Goal: Information Seeking & Learning: Learn about a topic

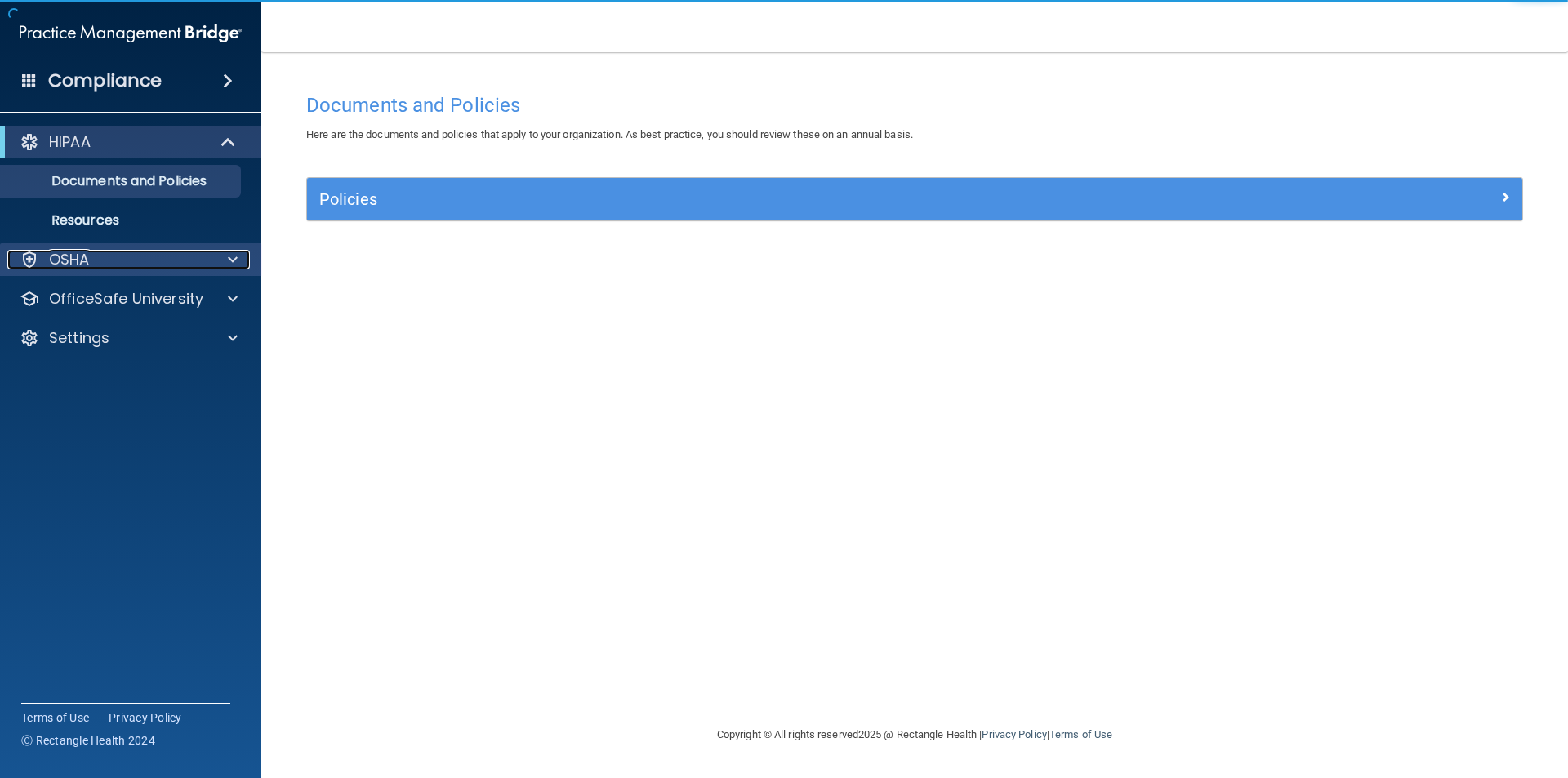
click at [190, 262] on div "OSHA" at bounding box center [108, 259] width 202 height 19
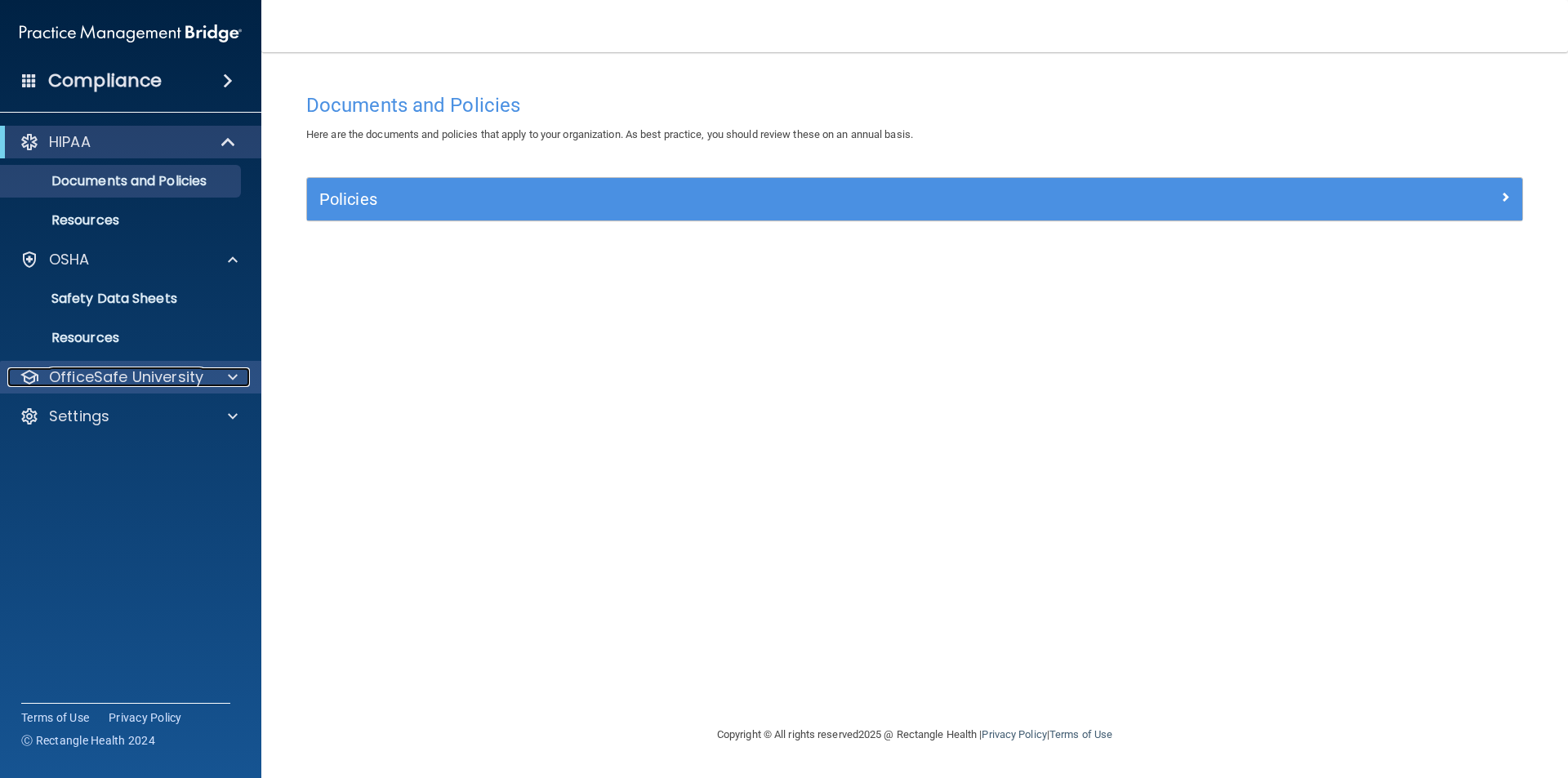
click at [165, 378] on p "OfficeSafe University" at bounding box center [126, 377] width 154 height 19
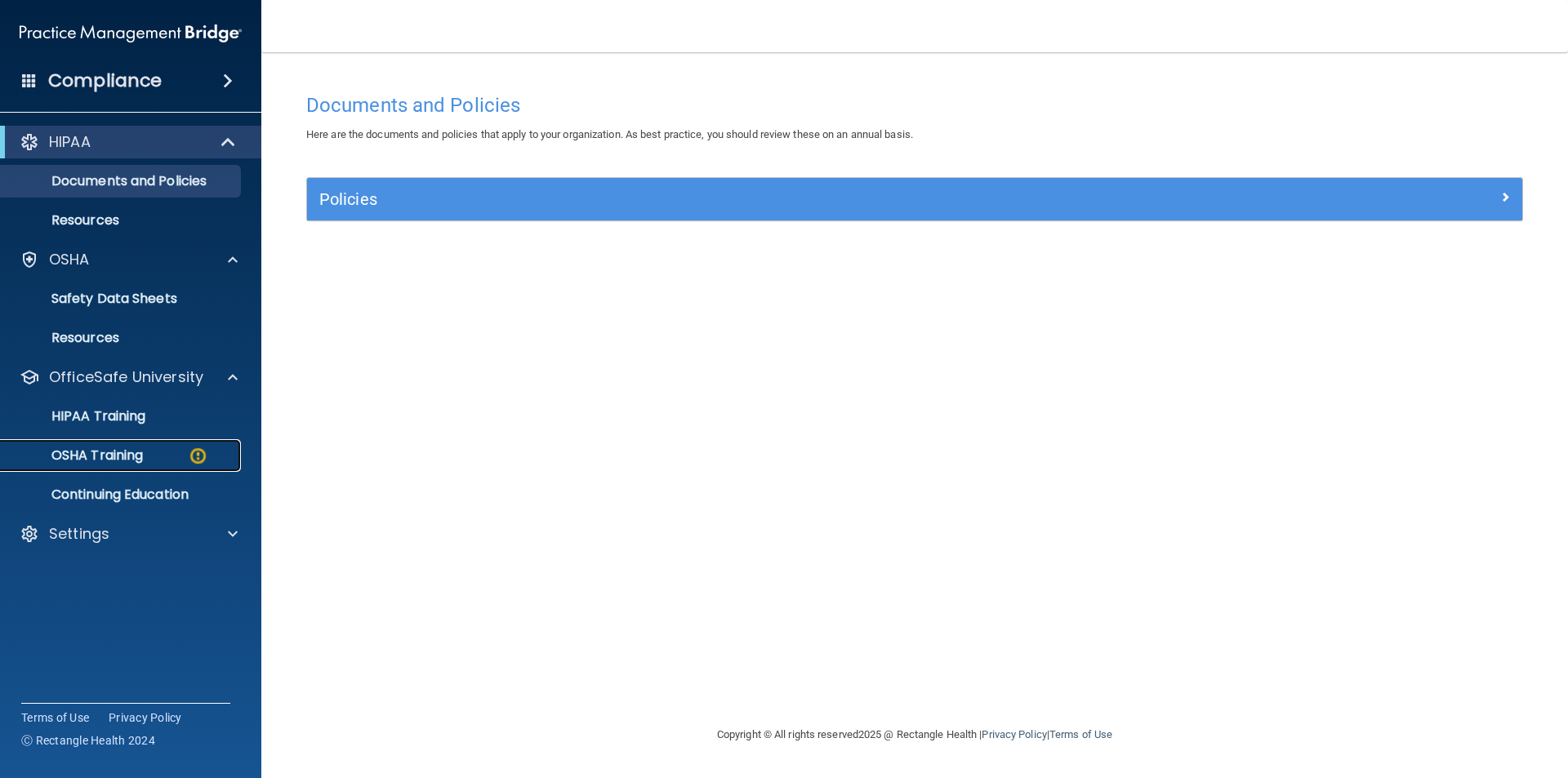
click at [190, 464] on img at bounding box center [197, 456] width 20 height 20
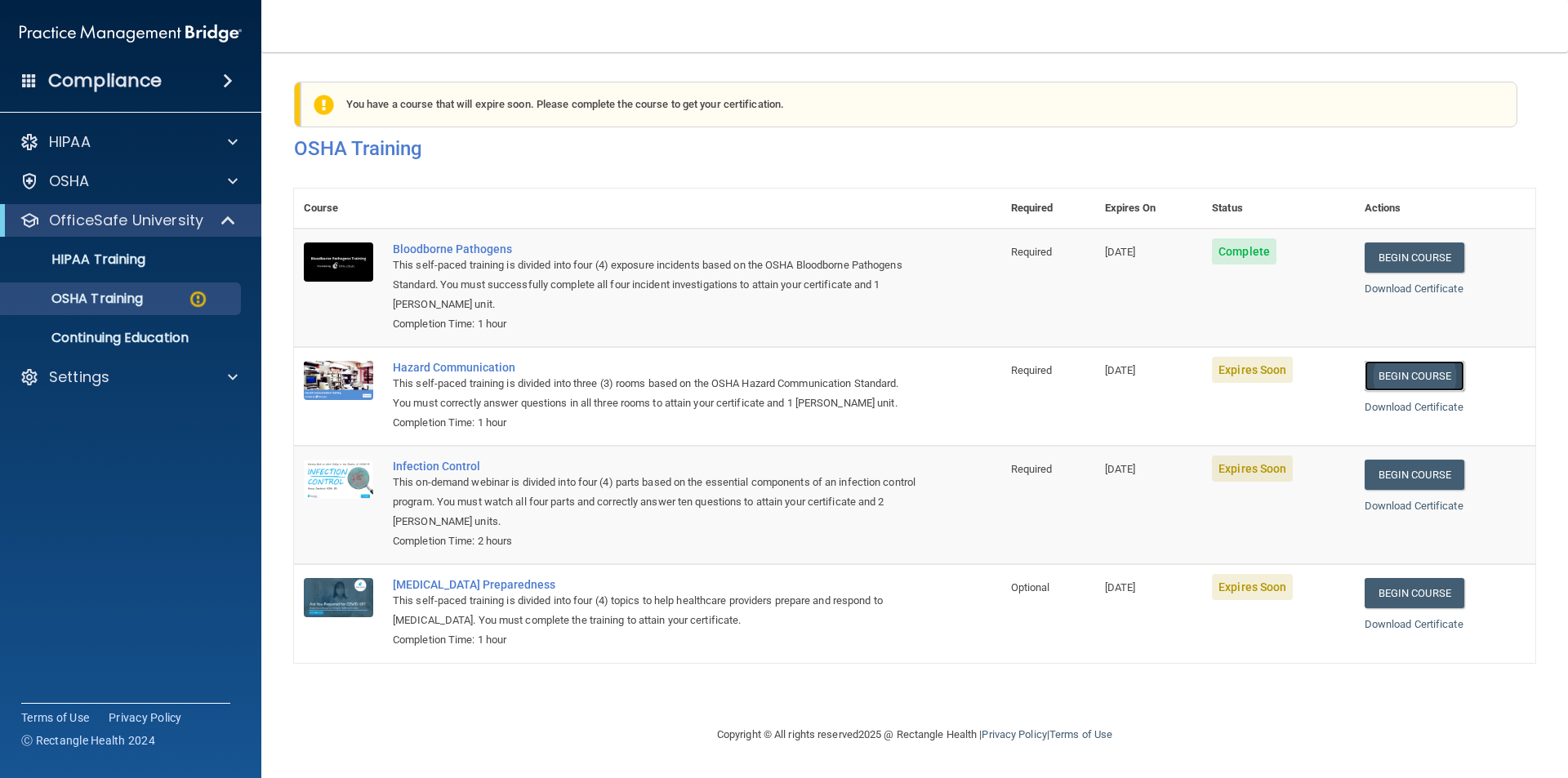
click at [1389, 378] on link "Begin Course" at bounding box center [1414, 375] width 100 height 30
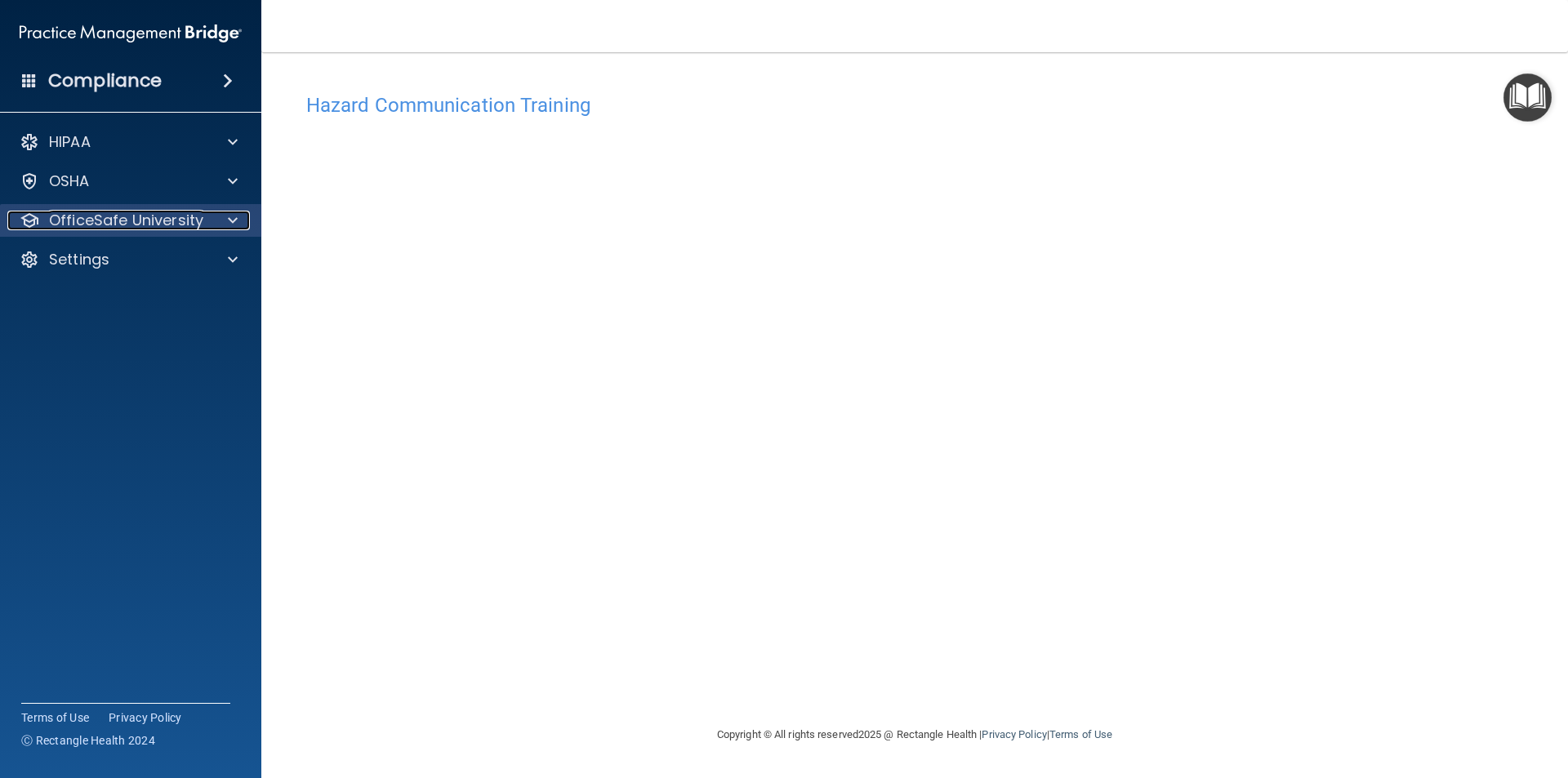
click at [232, 224] on span at bounding box center [232, 221] width 10 height 19
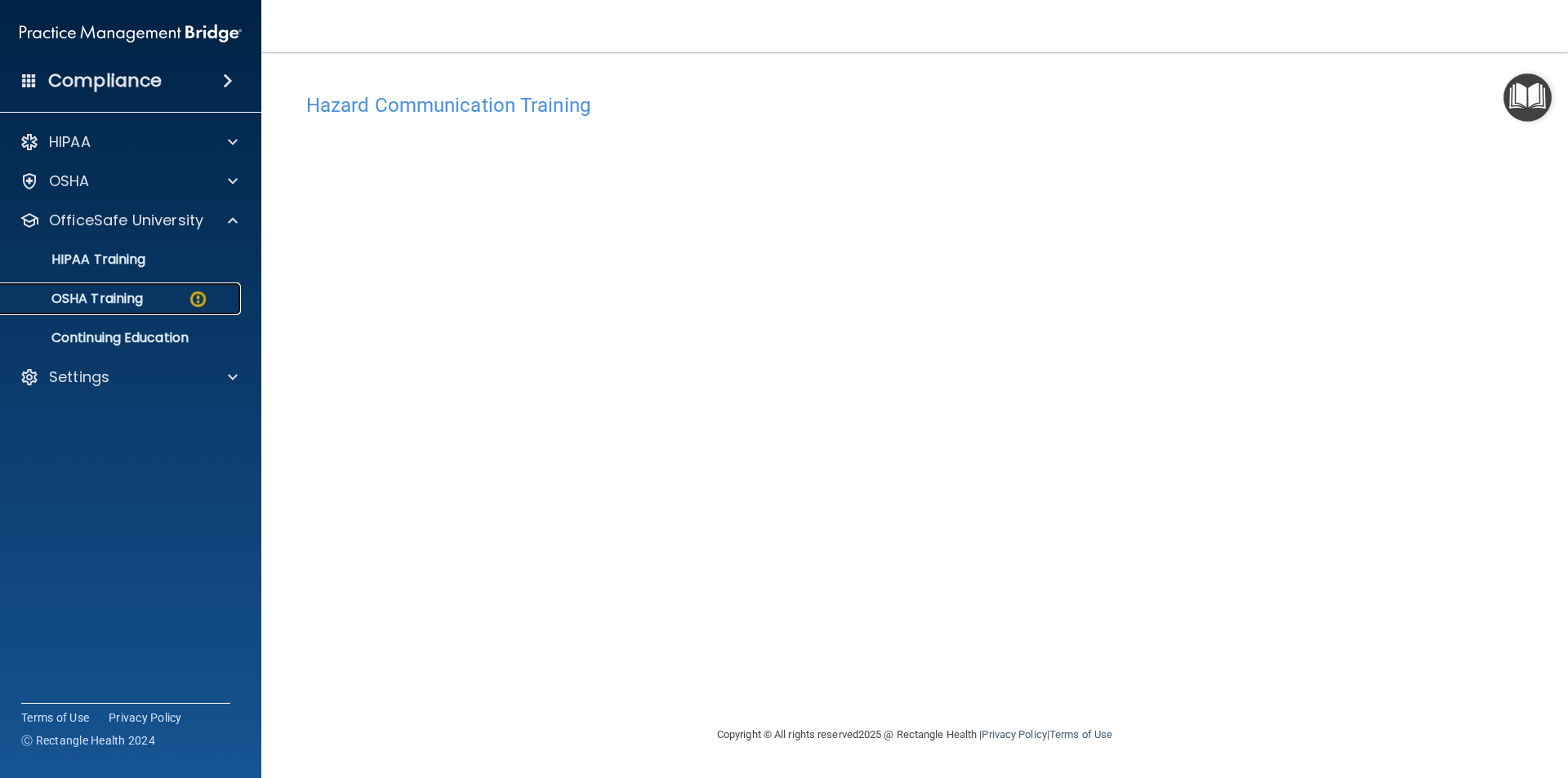
click at [185, 297] on div "OSHA Training" at bounding box center [122, 298] width 223 height 16
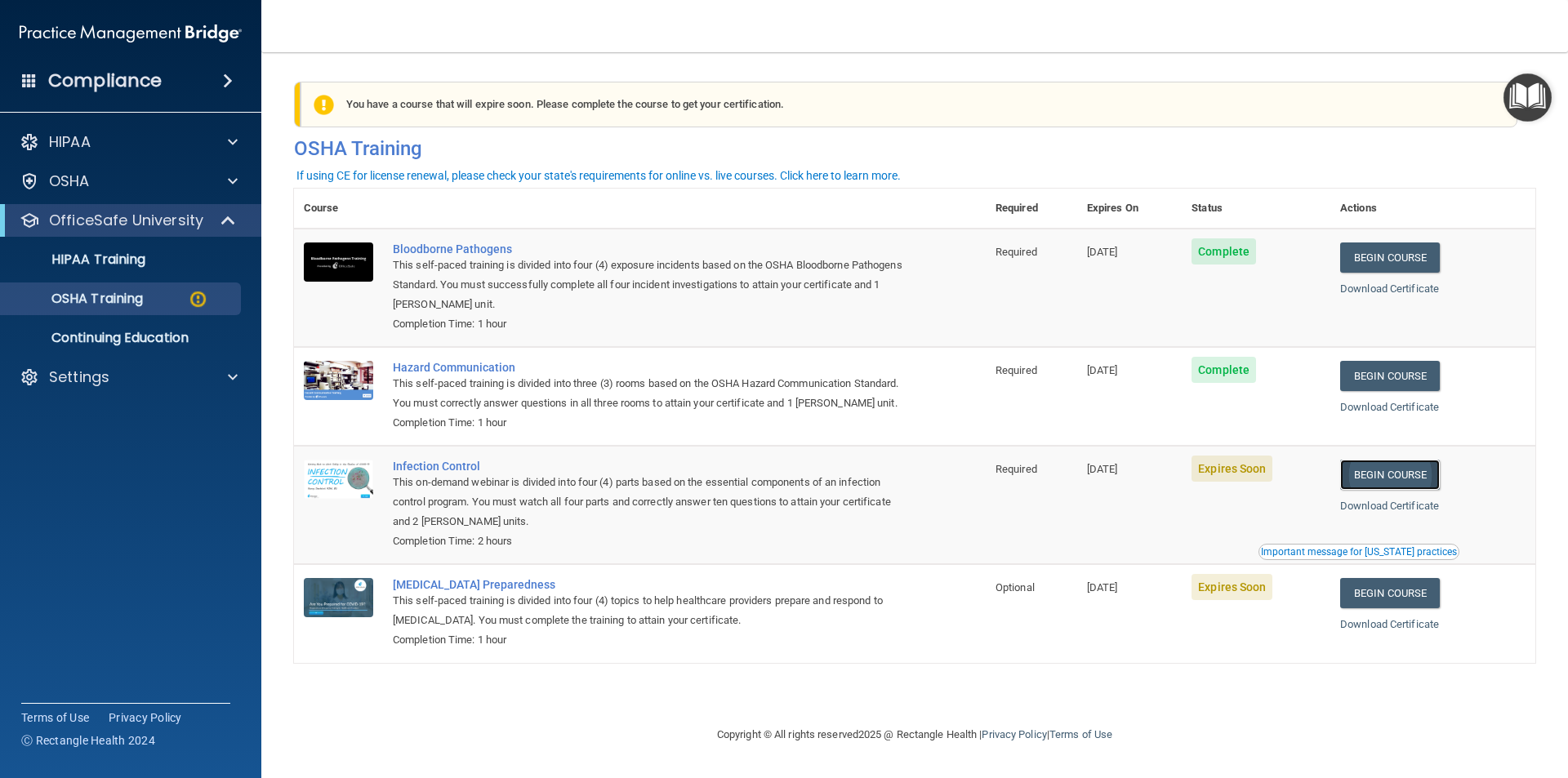
click at [1408, 490] on link "Begin Course" at bounding box center [1389, 474] width 100 height 30
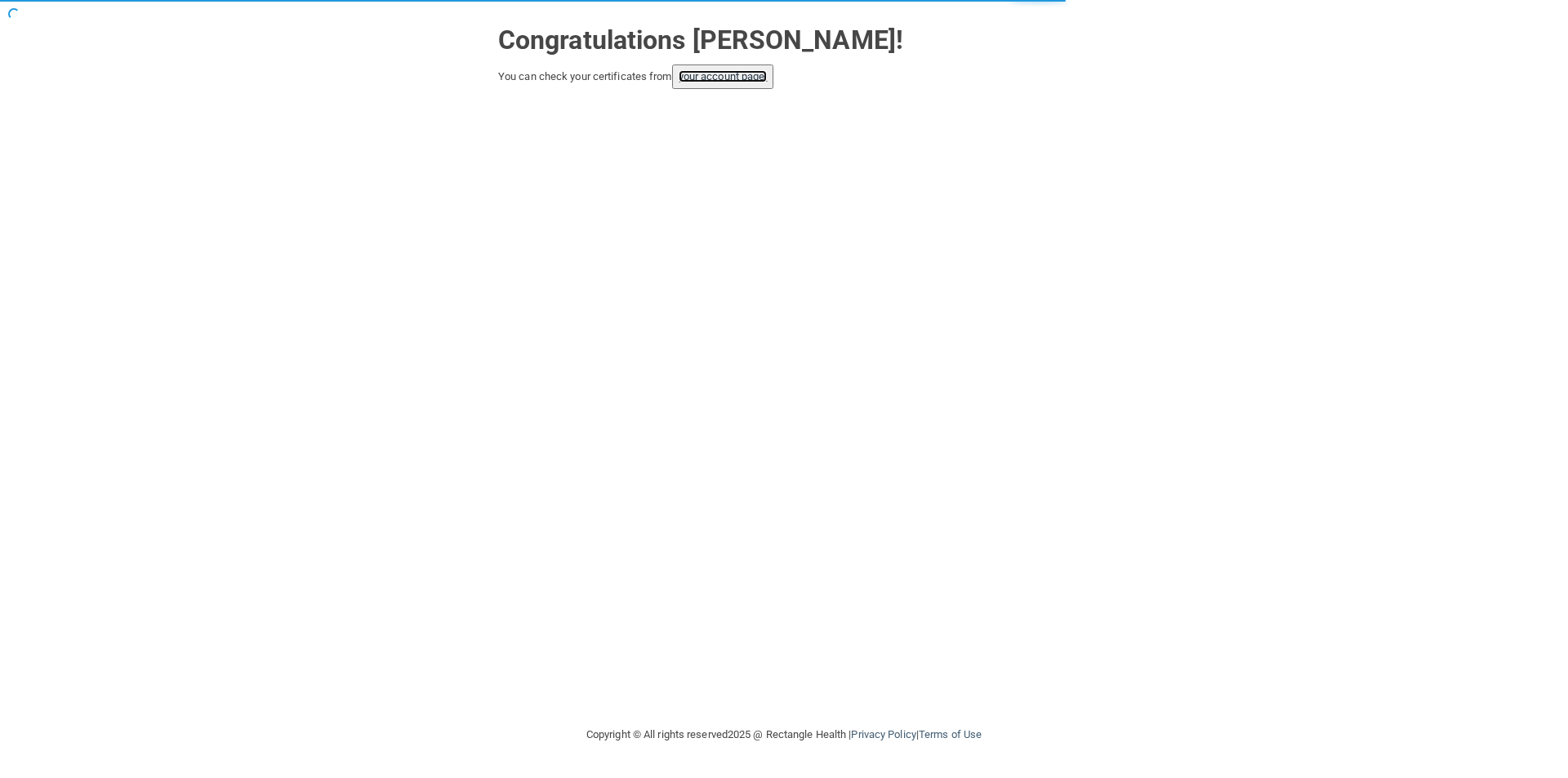
click at [735, 81] on link "your account page!" at bounding box center [723, 76] width 89 height 13
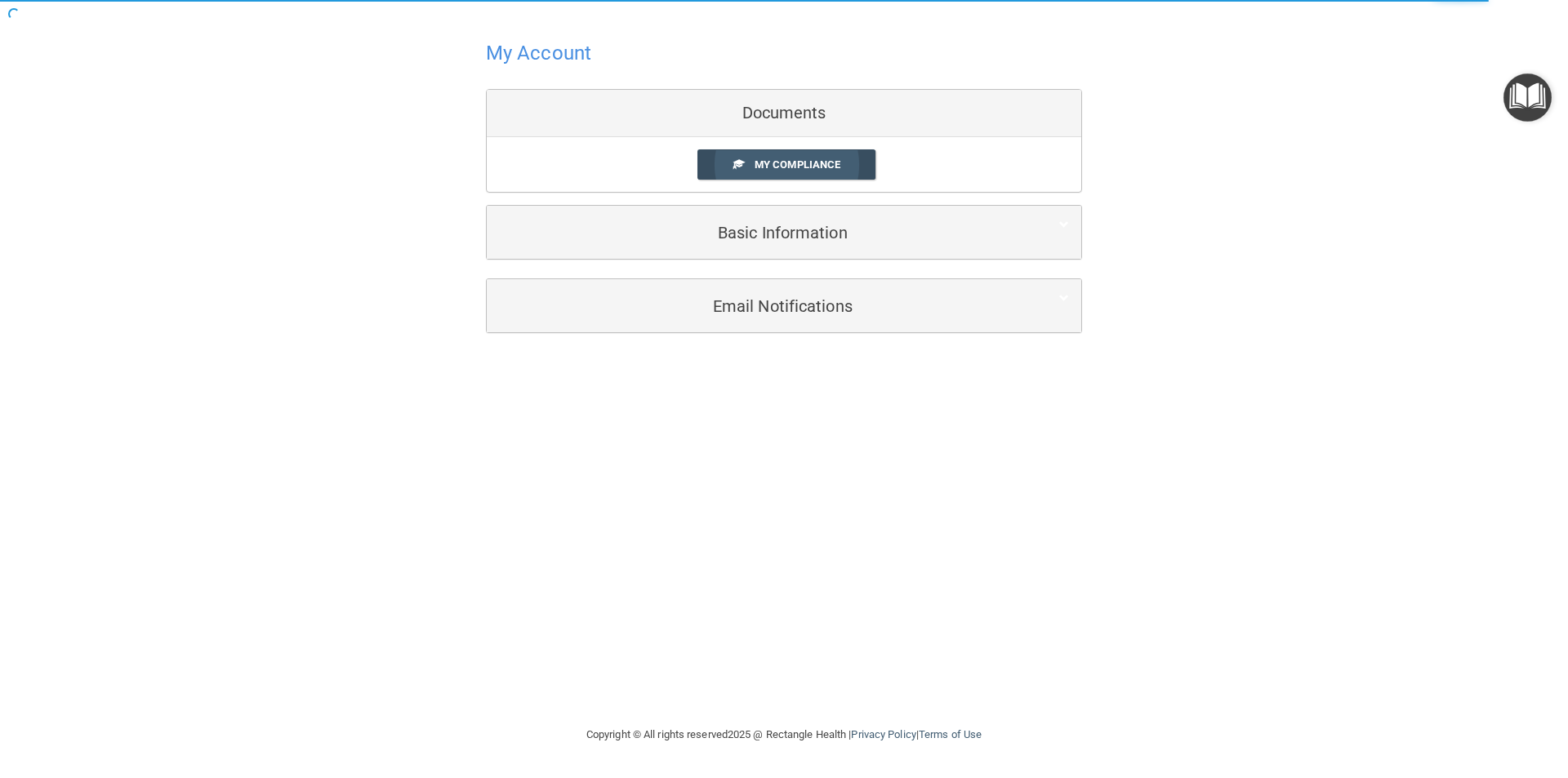
click at [824, 163] on span "My Compliance" at bounding box center [798, 165] width 86 height 13
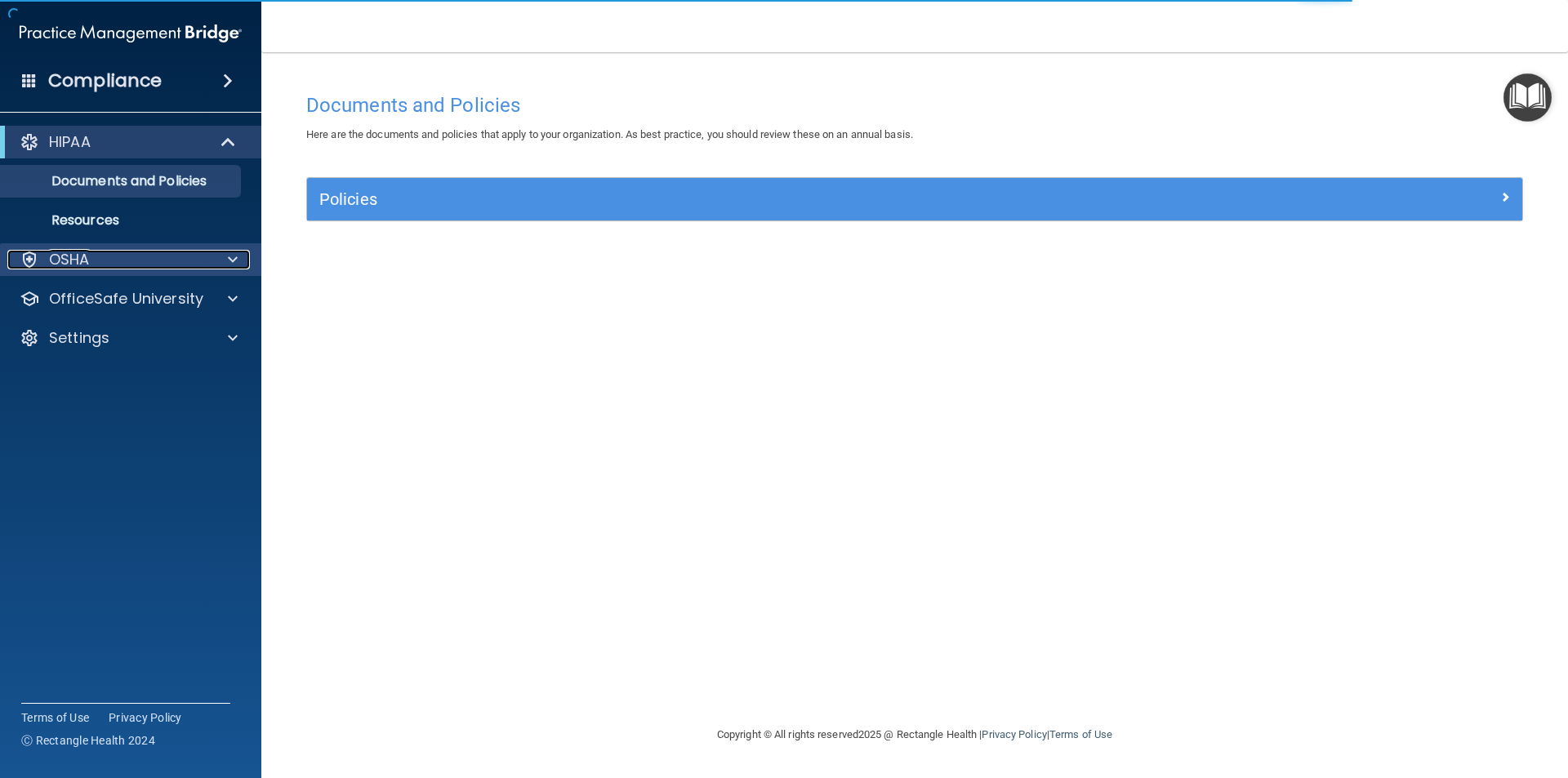
click at [212, 260] on div at bounding box center [230, 259] width 41 height 19
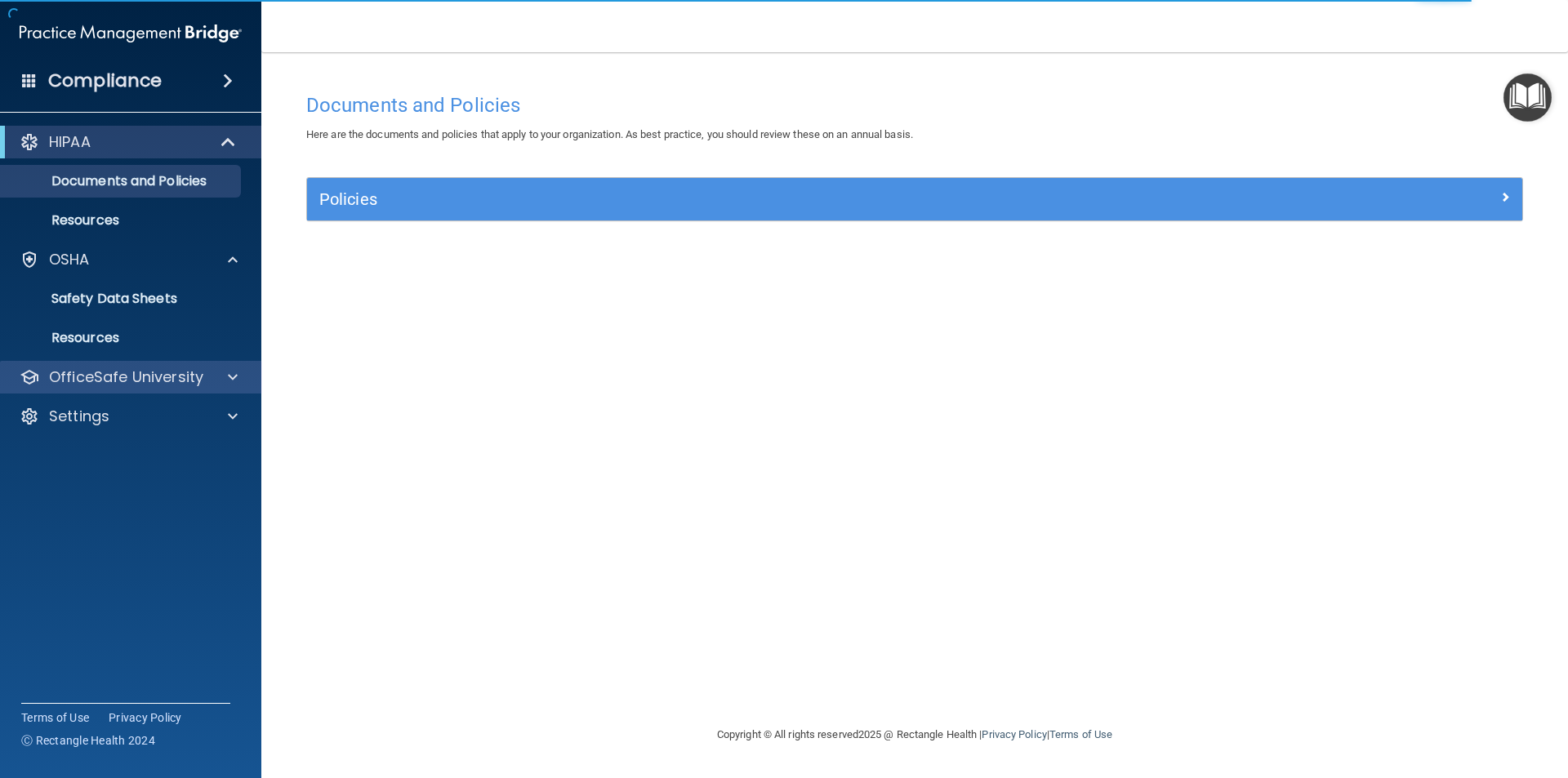
click at [212, 363] on div "OfficeSafe University" at bounding box center [131, 377] width 262 height 33
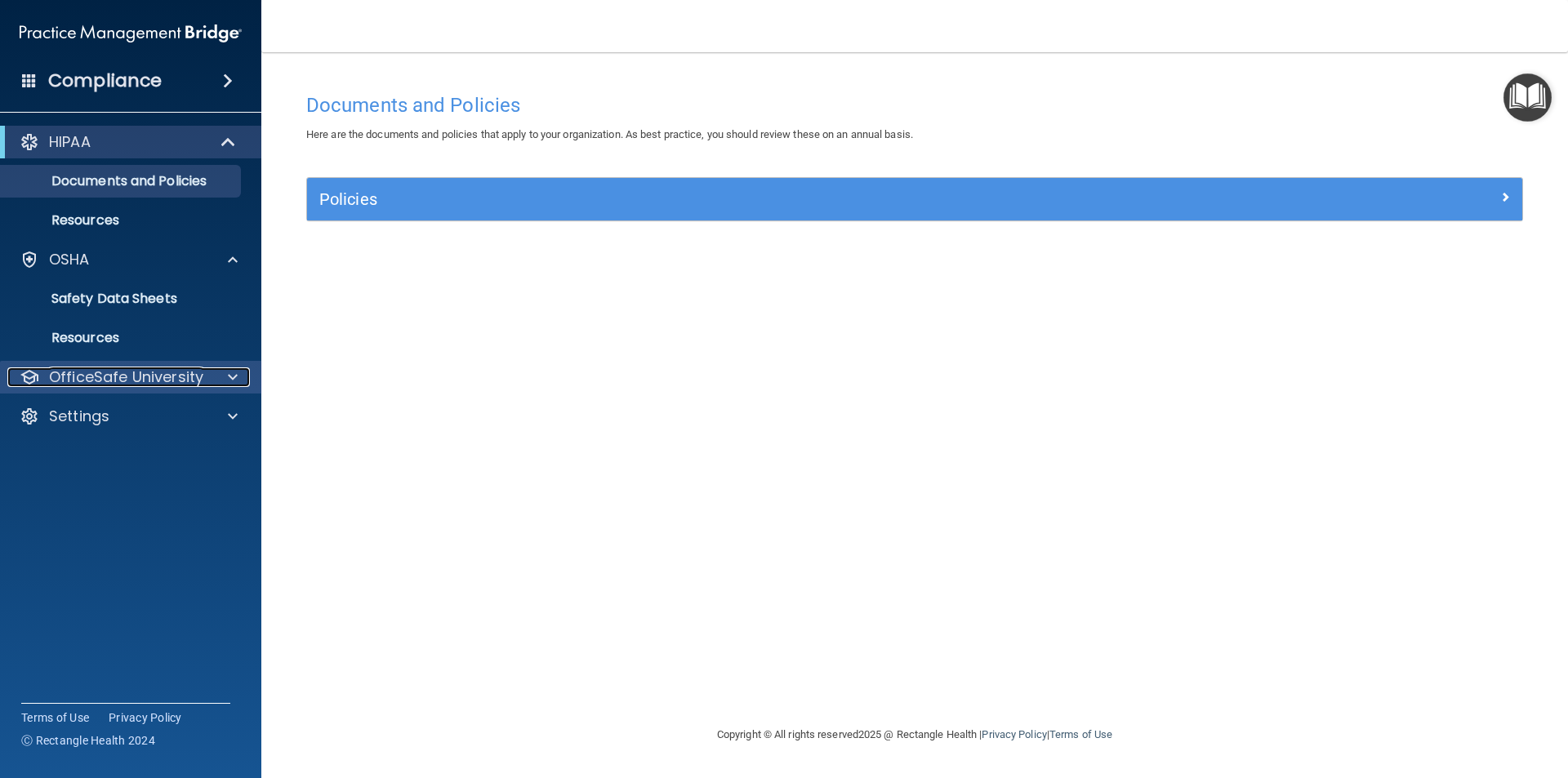
click at [231, 378] on span at bounding box center [232, 377] width 10 height 19
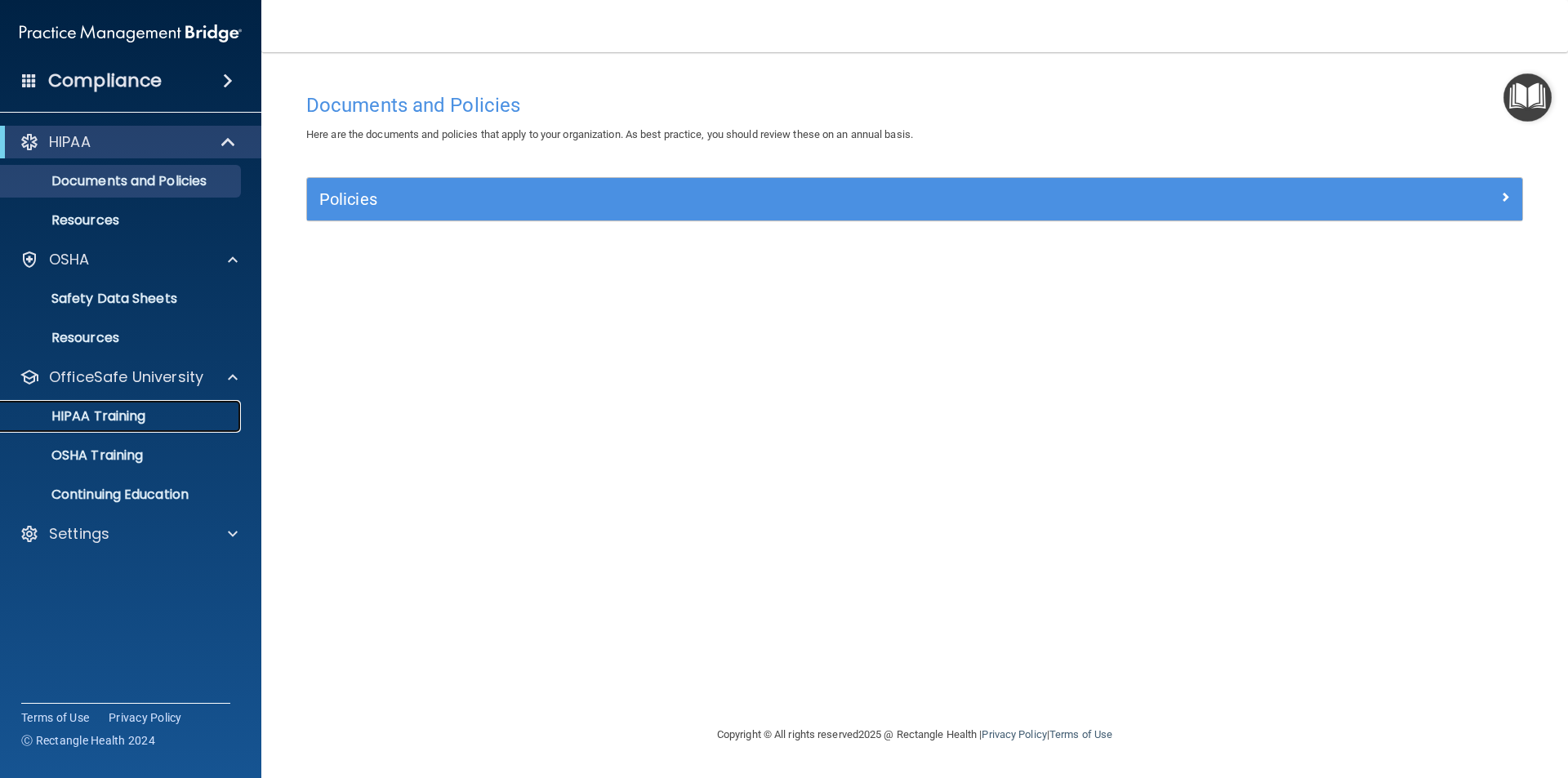
click at [122, 426] on link "HIPAA Training" at bounding box center [112, 416] width 257 height 33
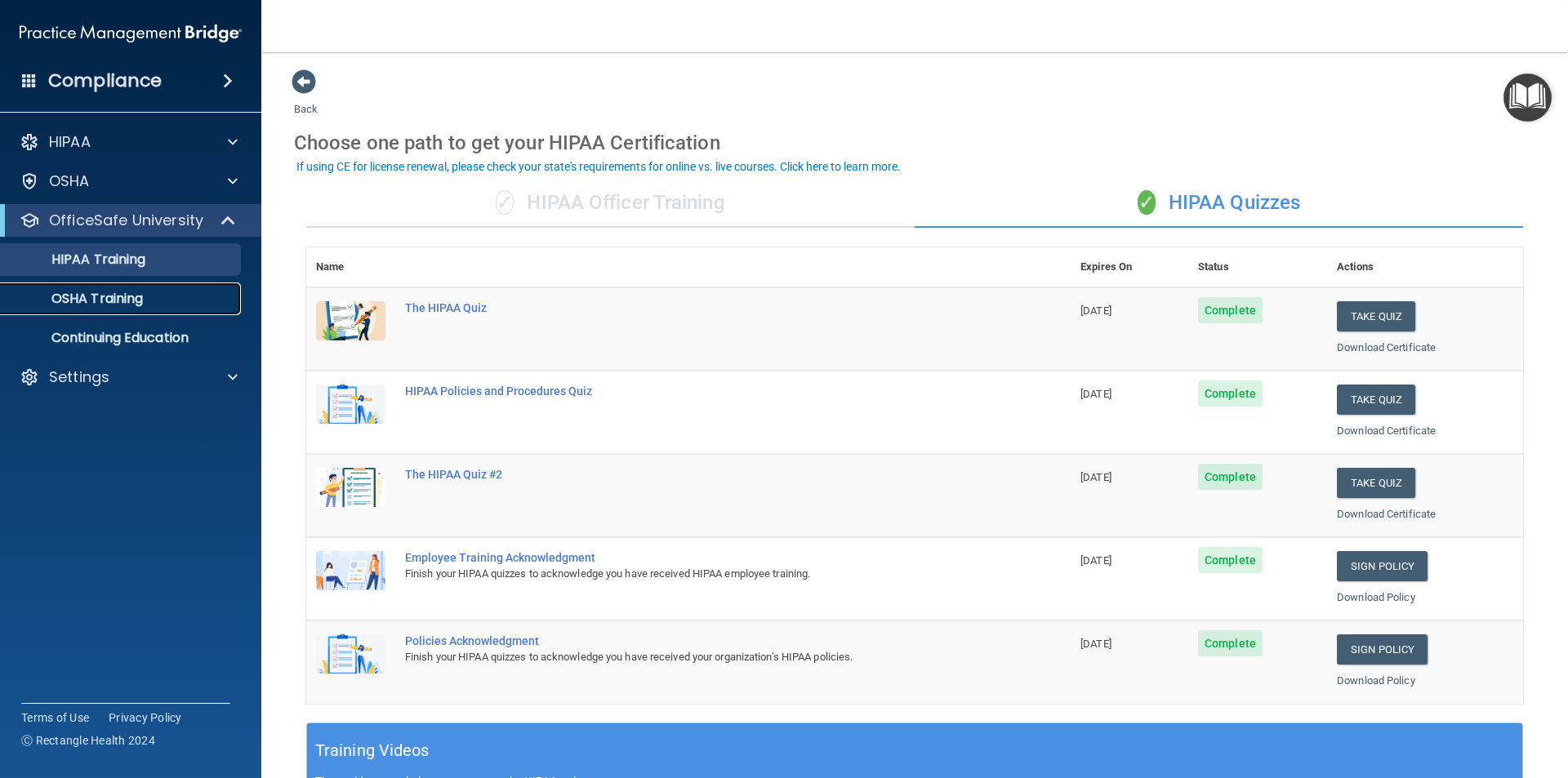
click at [126, 306] on p "OSHA Training" at bounding box center [76, 298] width 133 height 16
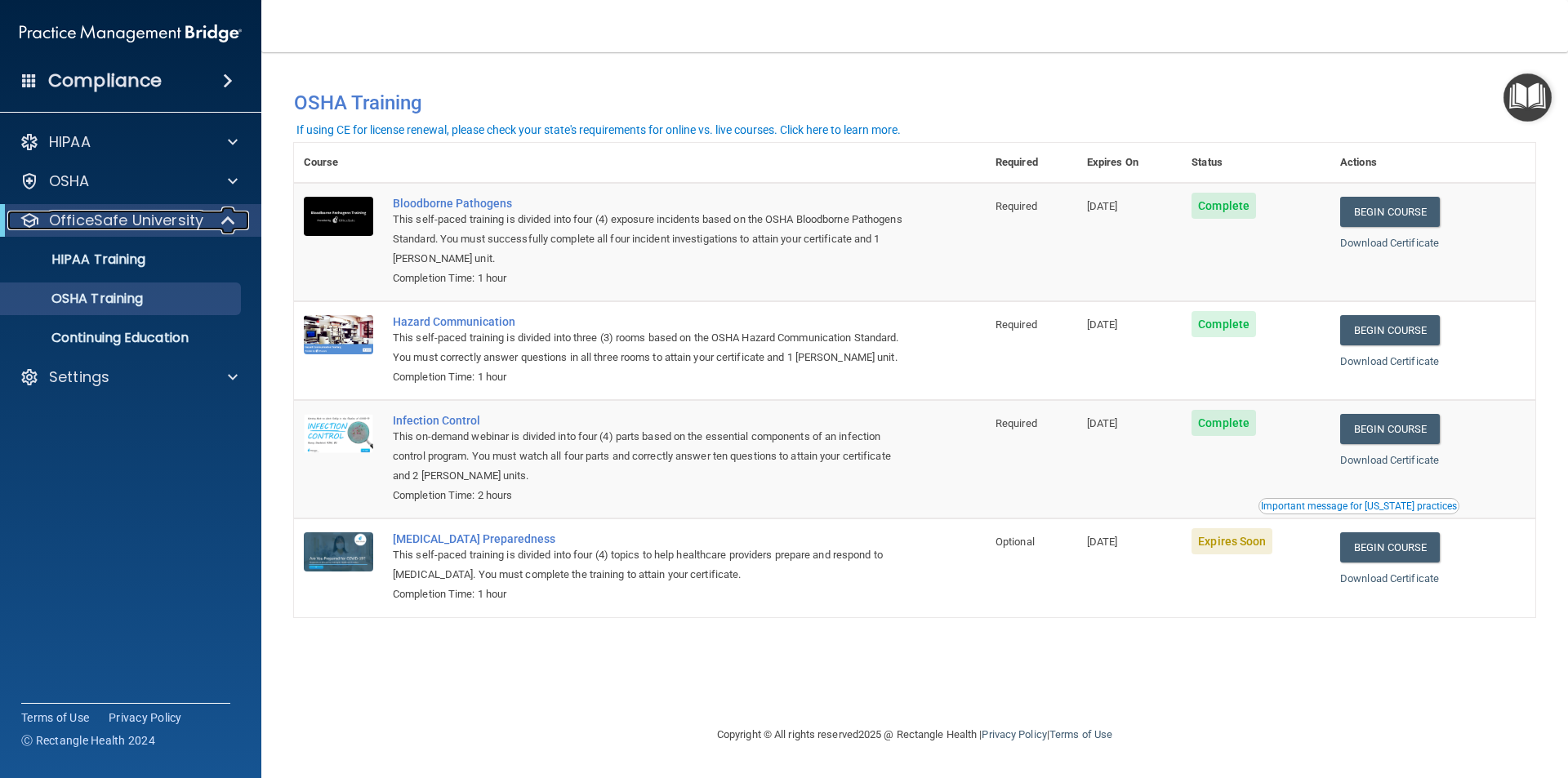
click at [215, 220] on div at bounding box center [228, 221] width 40 height 19
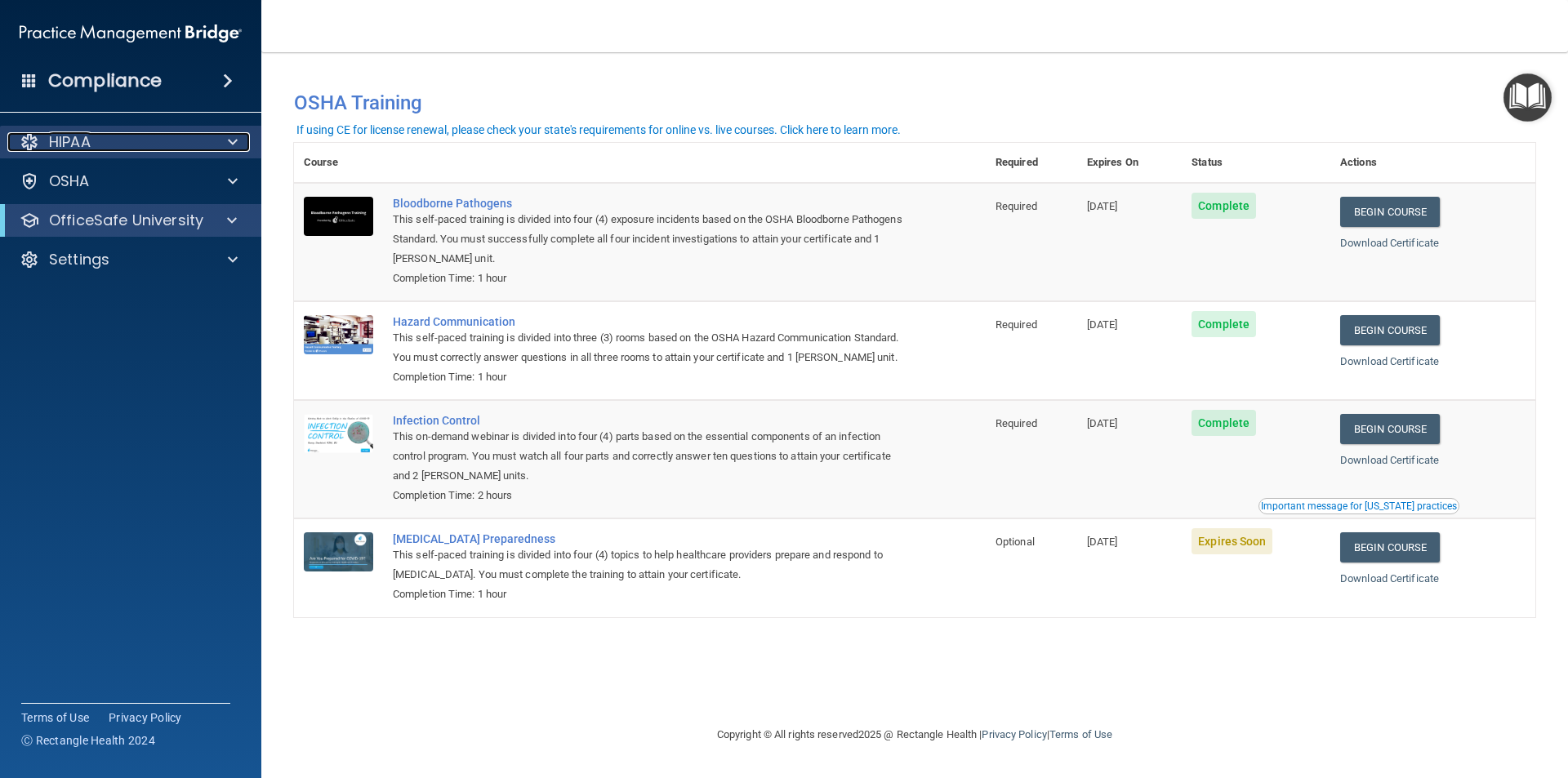
click at [222, 146] on div at bounding box center [230, 142] width 41 height 19
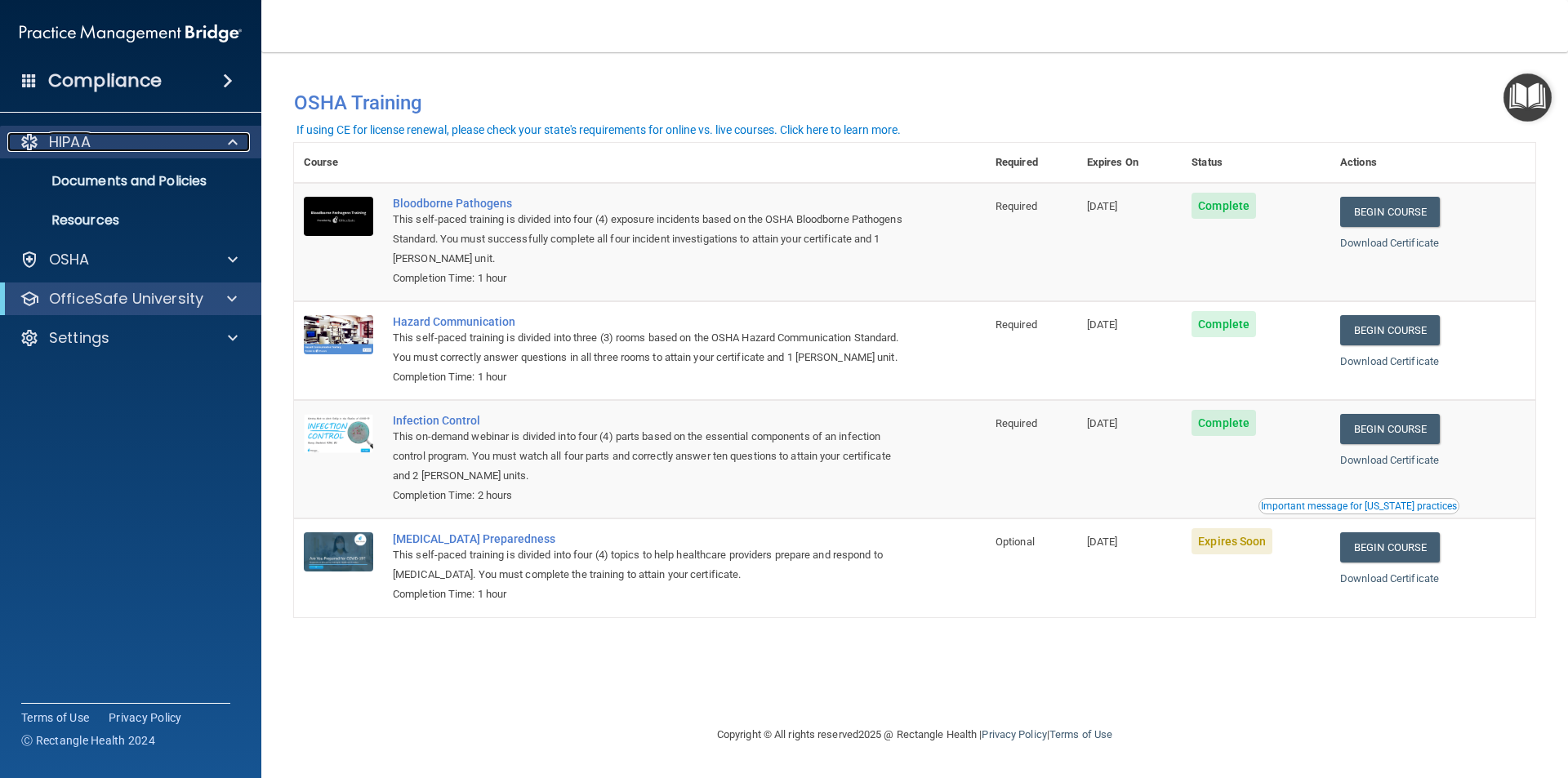
click at [229, 142] on span at bounding box center [232, 142] width 10 height 19
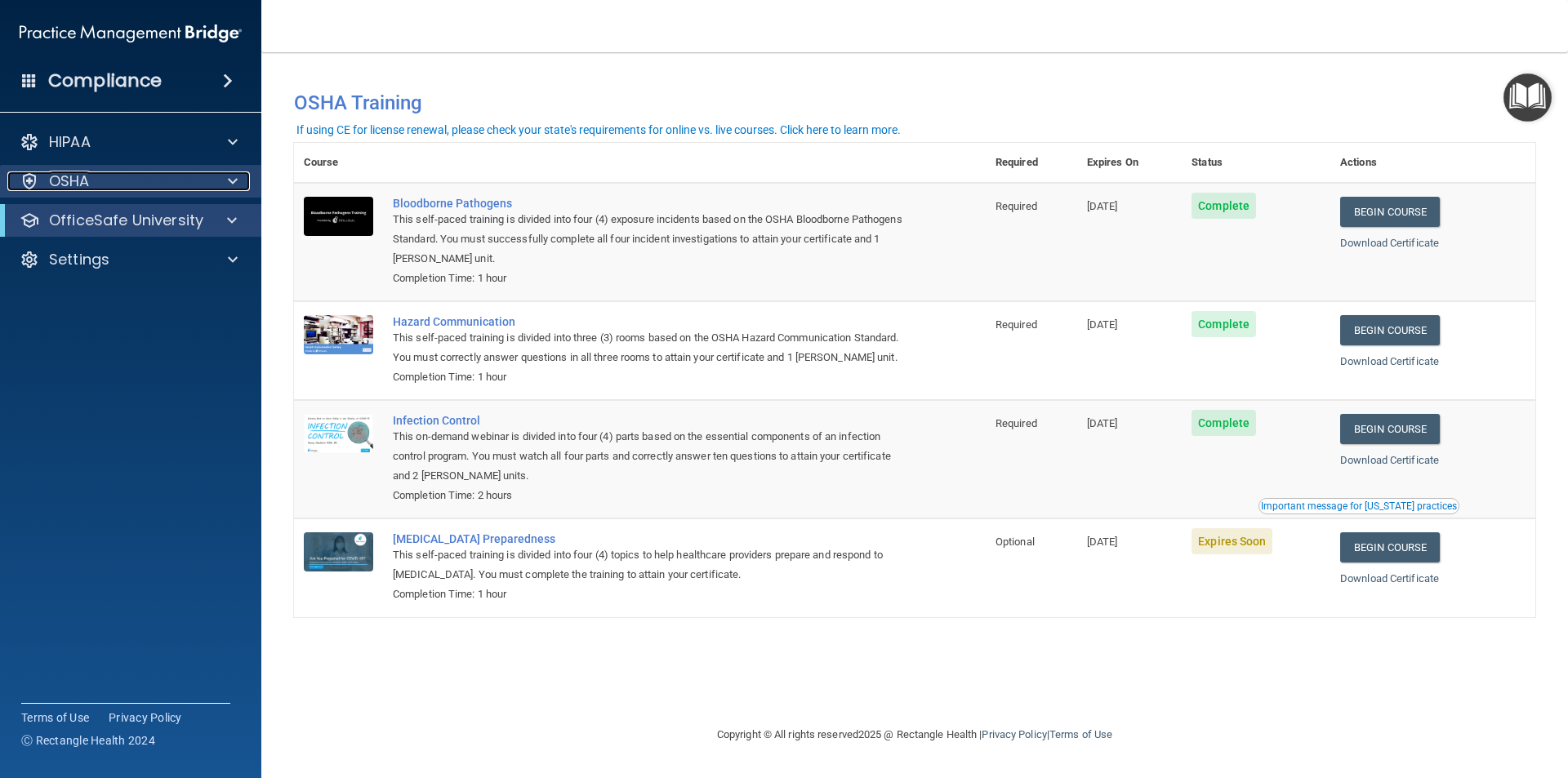
click at [235, 189] on span at bounding box center [232, 181] width 10 height 19
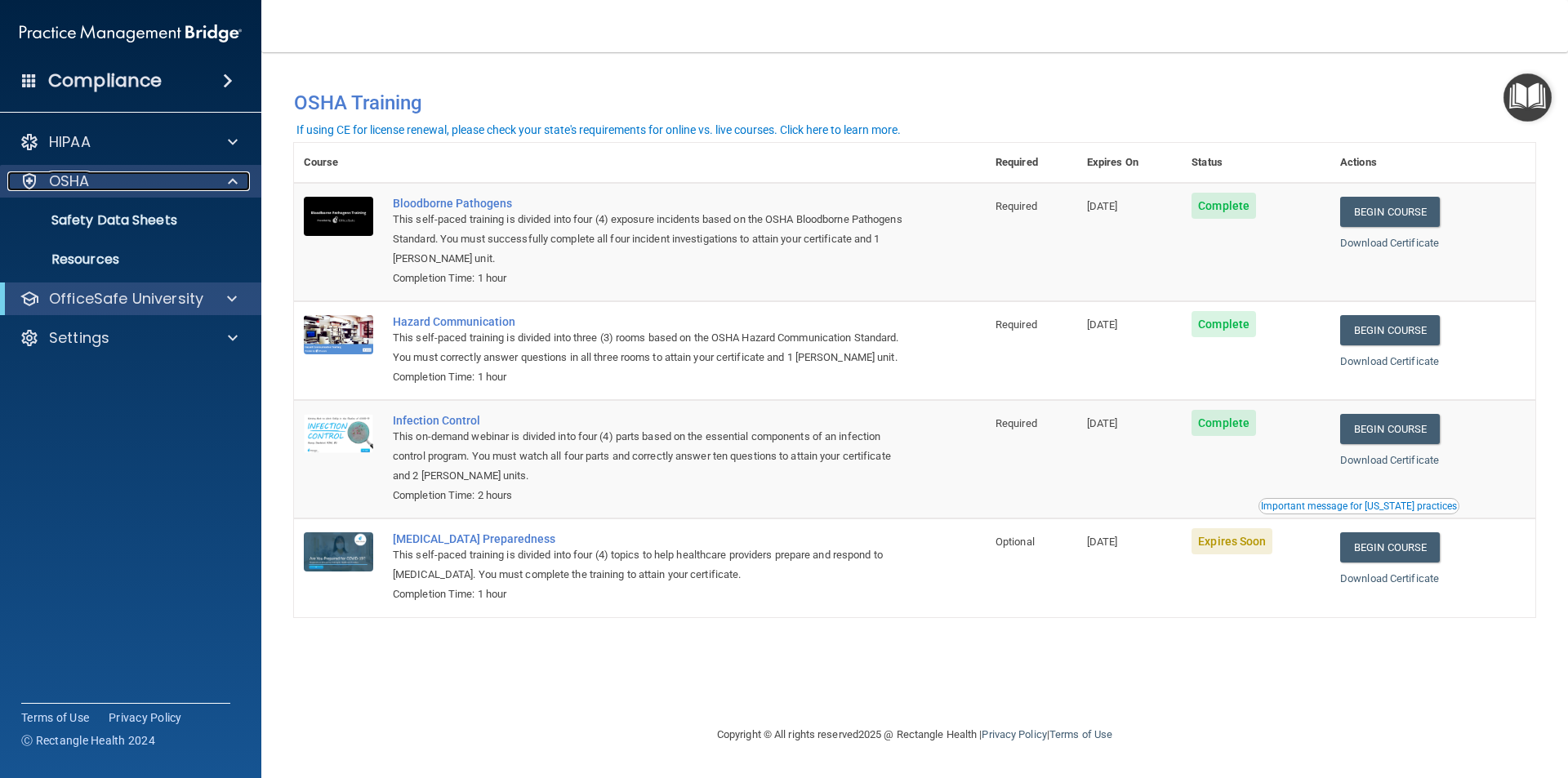
click at [235, 189] on span at bounding box center [232, 181] width 10 height 19
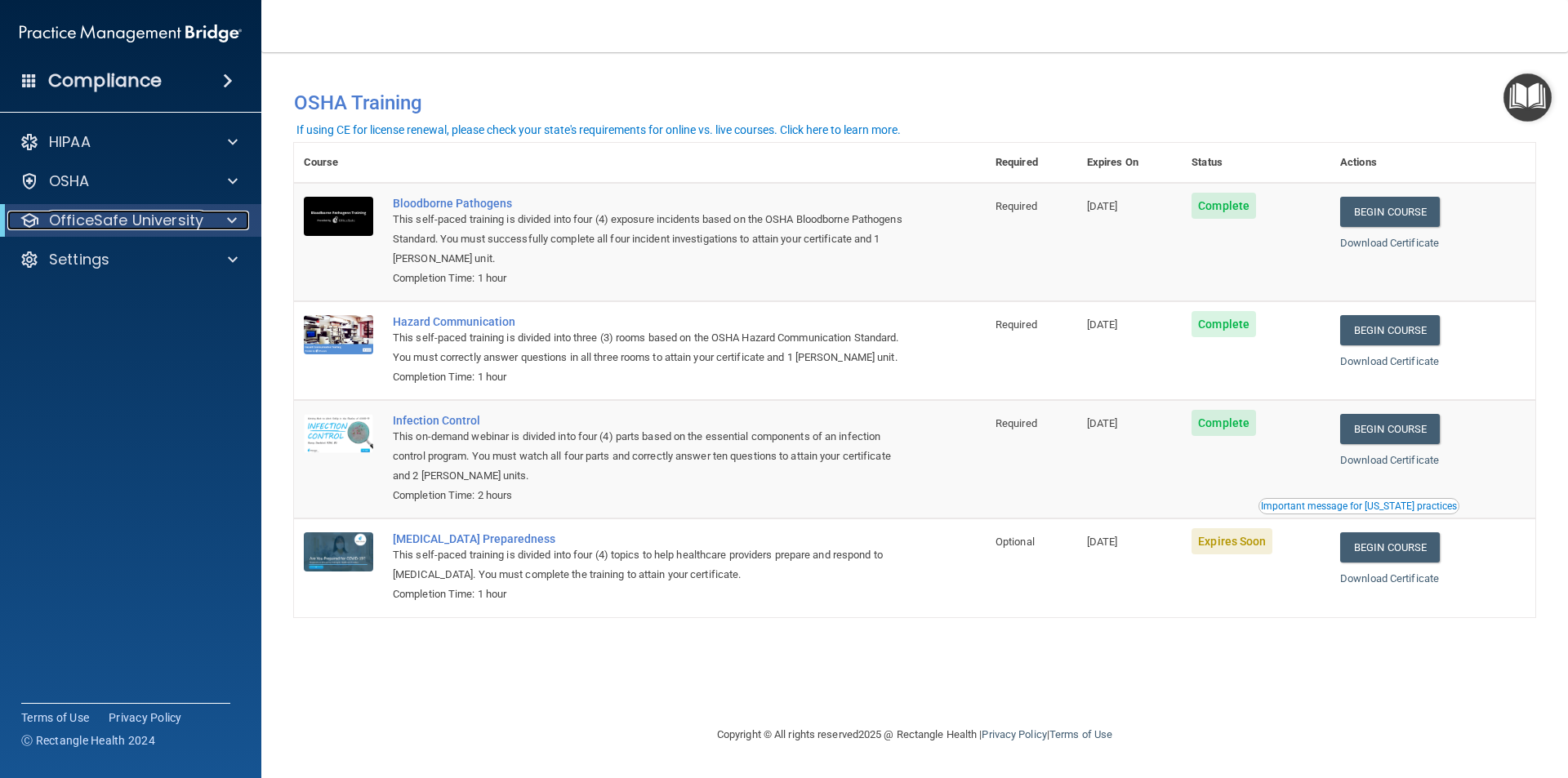
click at [230, 217] on span at bounding box center [232, 221] width 10 height 19
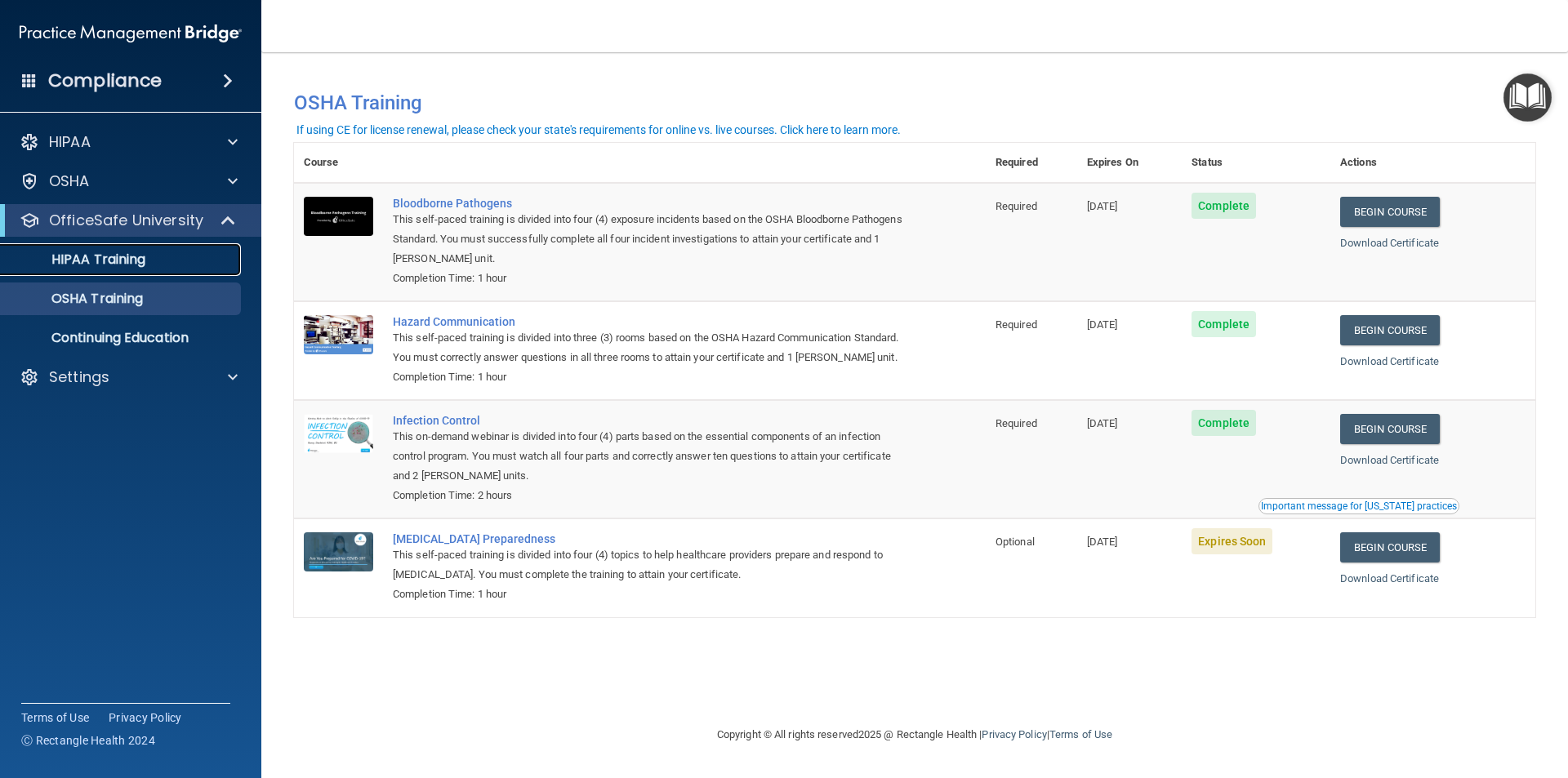
click at [140, 268] on p "HIPAA Training" at bounding box center [77, 259] width 135 height 16
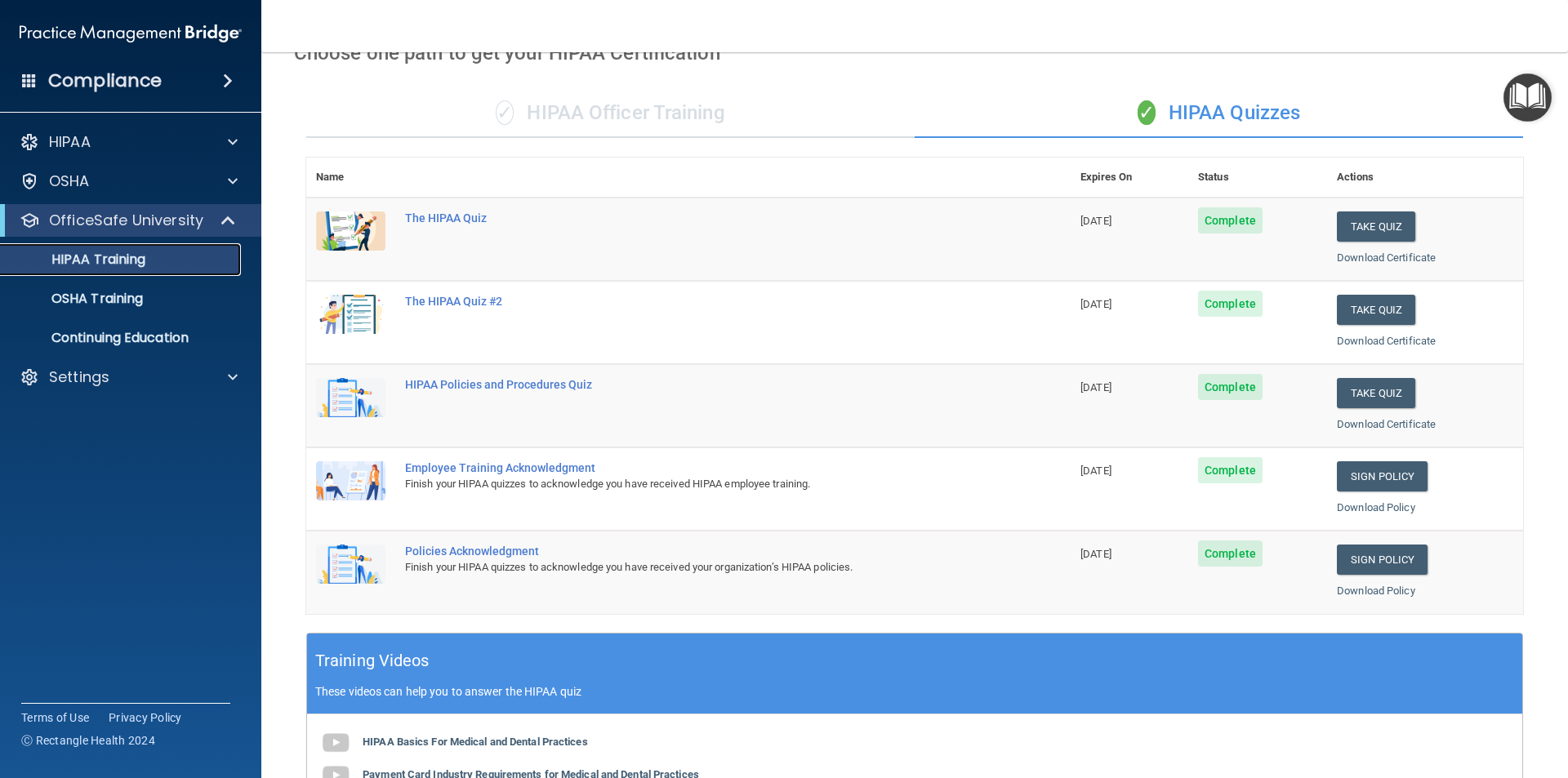
scroll to position [81, 0]
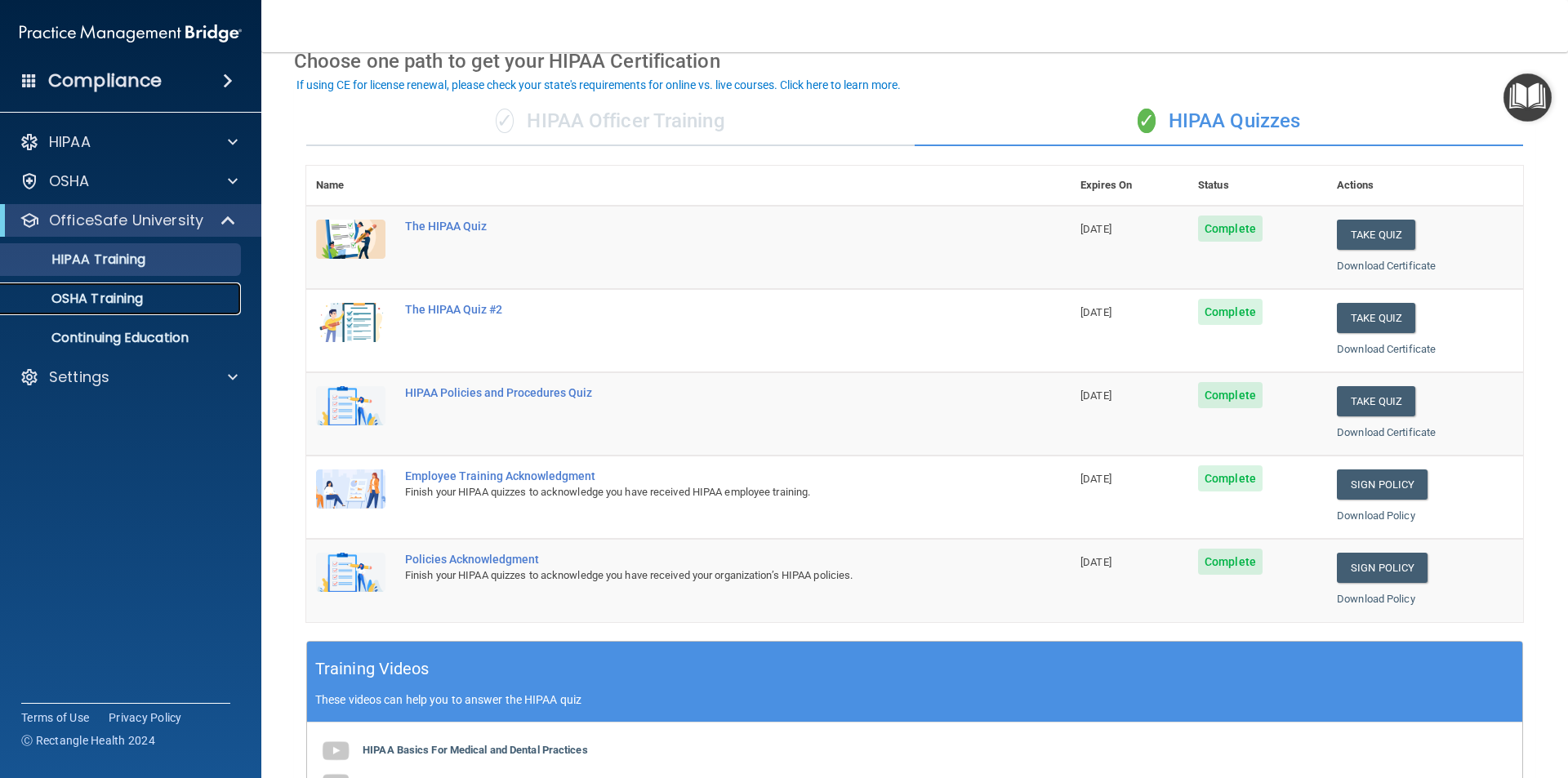
click at [135, 313] on link "OSHA Training" at bounding box center [112, 299] width 257 height 33
